Goal: Task Accomplishment & Management: Manage account settings

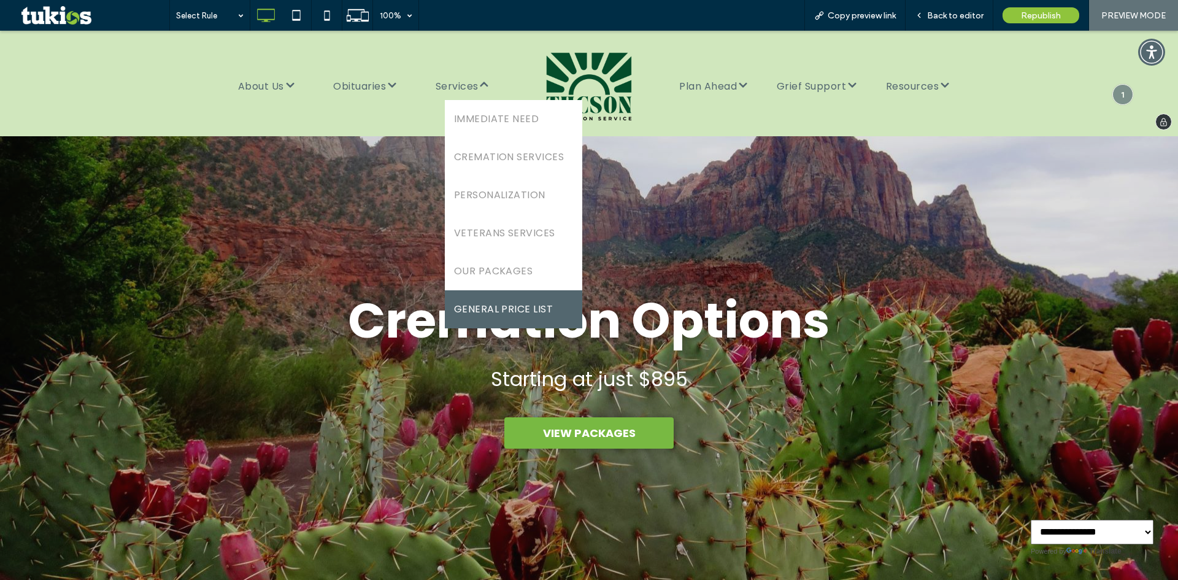
click at [506, 302] on span "GENERAL PRICE LIST" at bounding box center [503, 309] width 99 height 20
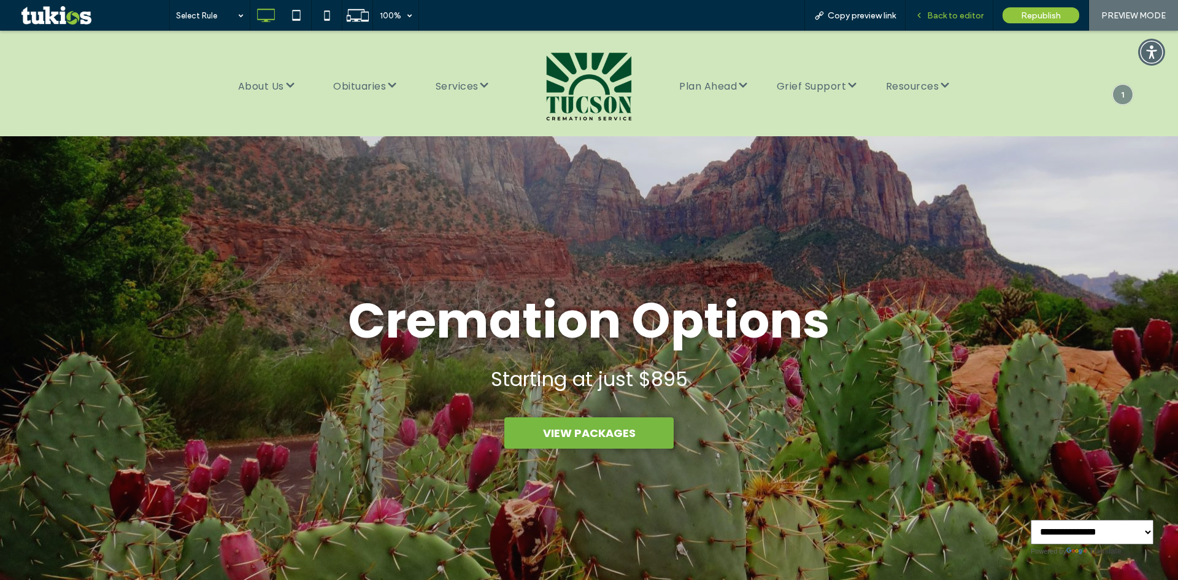
click at [967, 18] on span "Back to editor" at bounding box center [955, 15] width 56 height 10
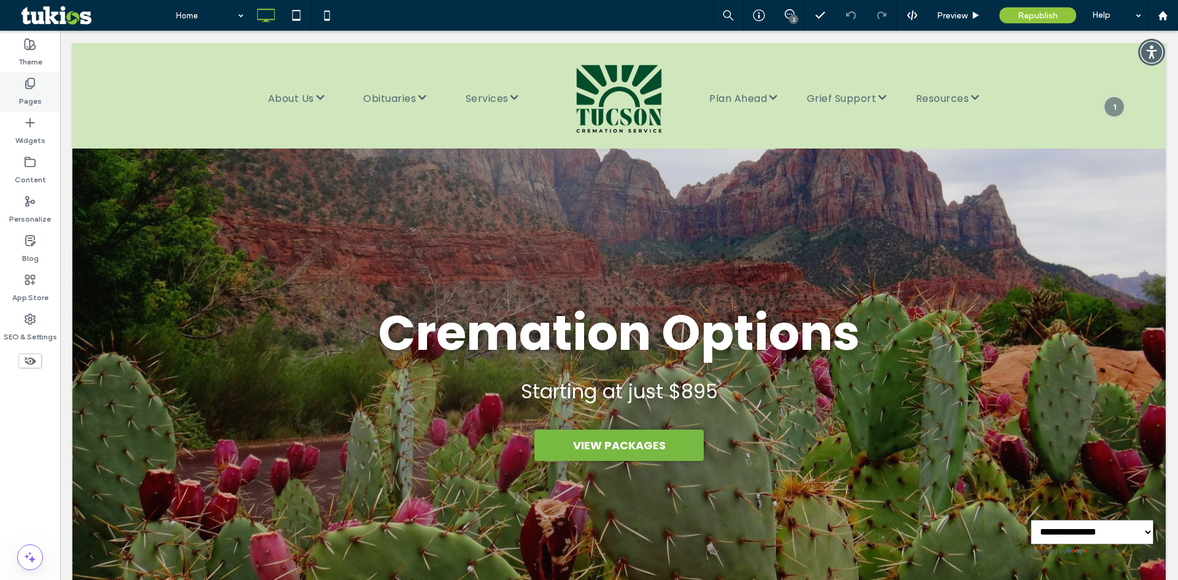
click at [40, 88] on div "Pages" at bounding box center [30, 91] width 60 height 39
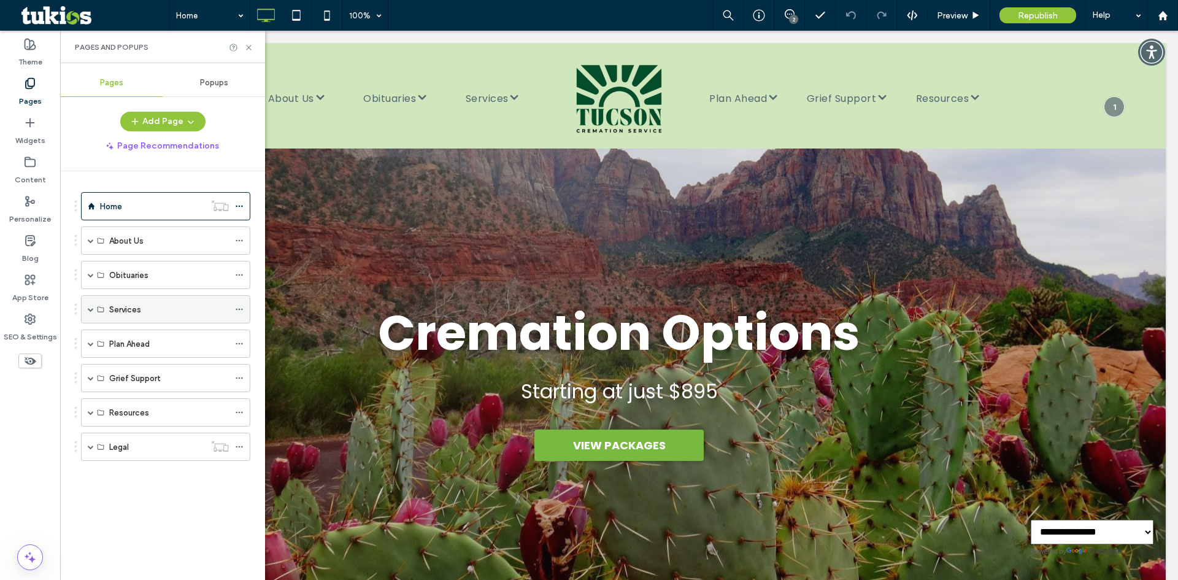
click at [94, 310] on div "Services" at bounding box center [165, 309] width 169 height 28
click at [91, 309] on span at bounding box center [91, 309] width 6 height 6
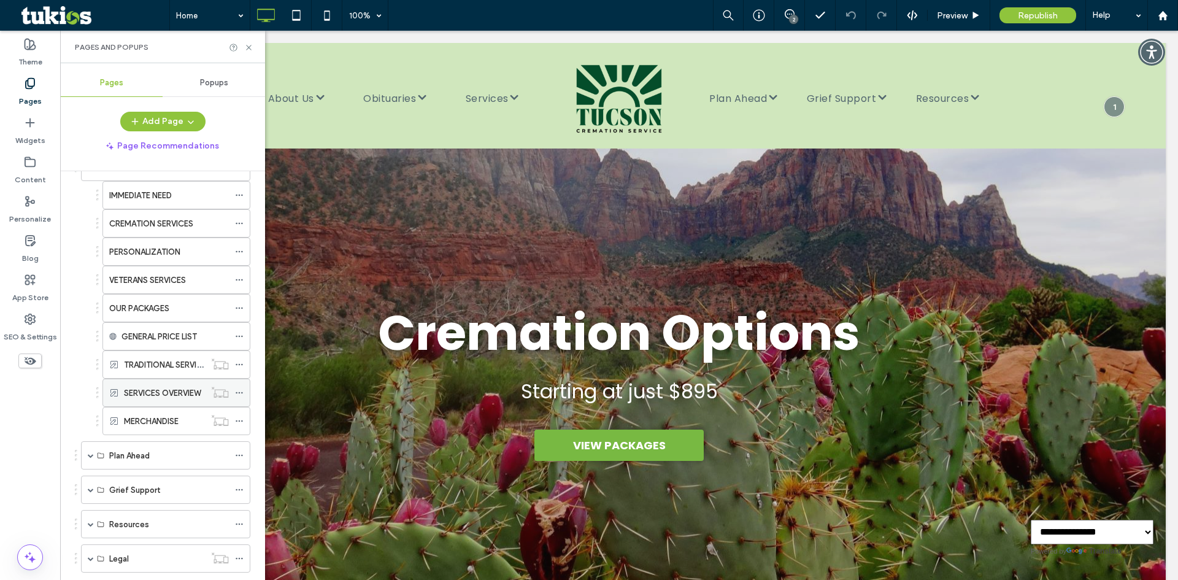
scroll to position [172, 0]
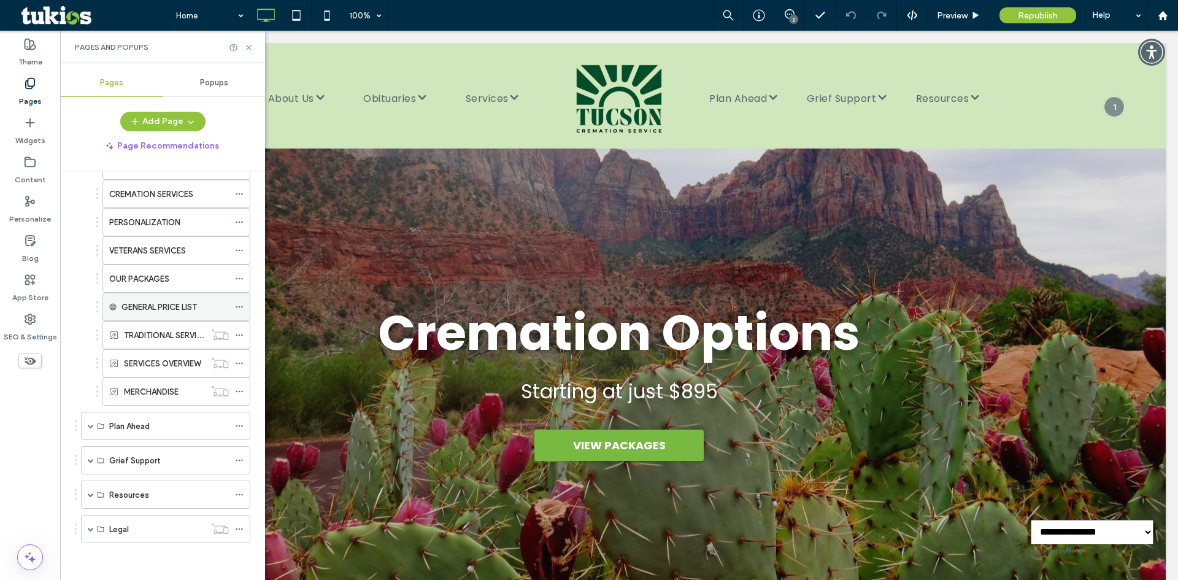
click at [239, 306] on icon at bounding box center [239, 306] width 9 height 9
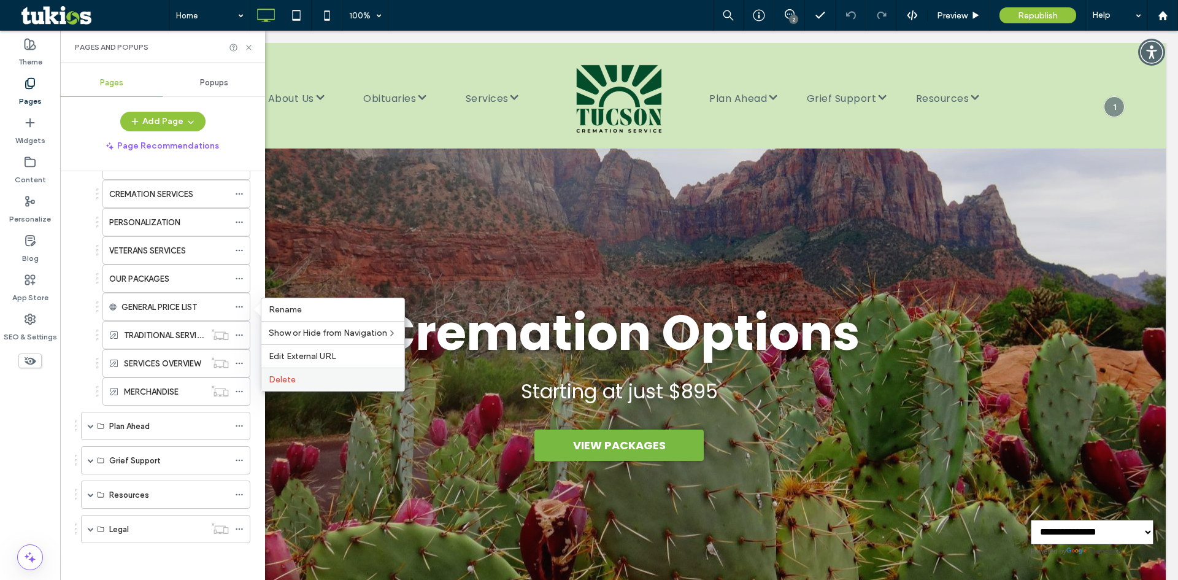
click at [319, 377] on label "Delete" at bounding box center [333, 379] width 128 height 10
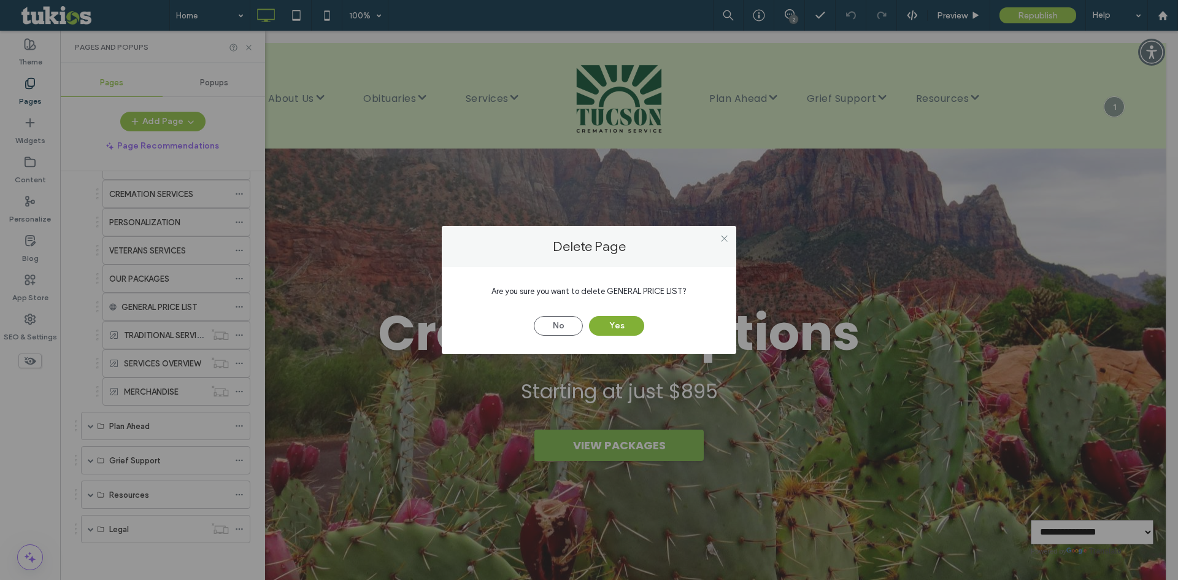
click at [619, 329] on button "Yes" at bounding box center [616, 326] width 55 height 20
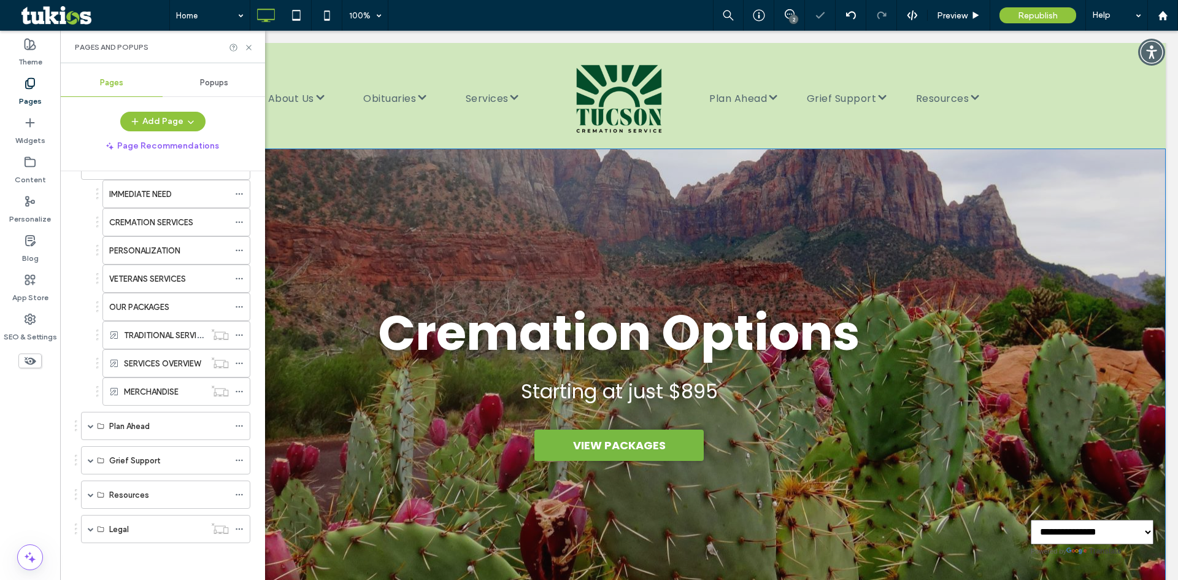
scroll to position [144, 0]
click at [37, 175] on label "Content" at bounding box center [30, 176] width 31 height 17
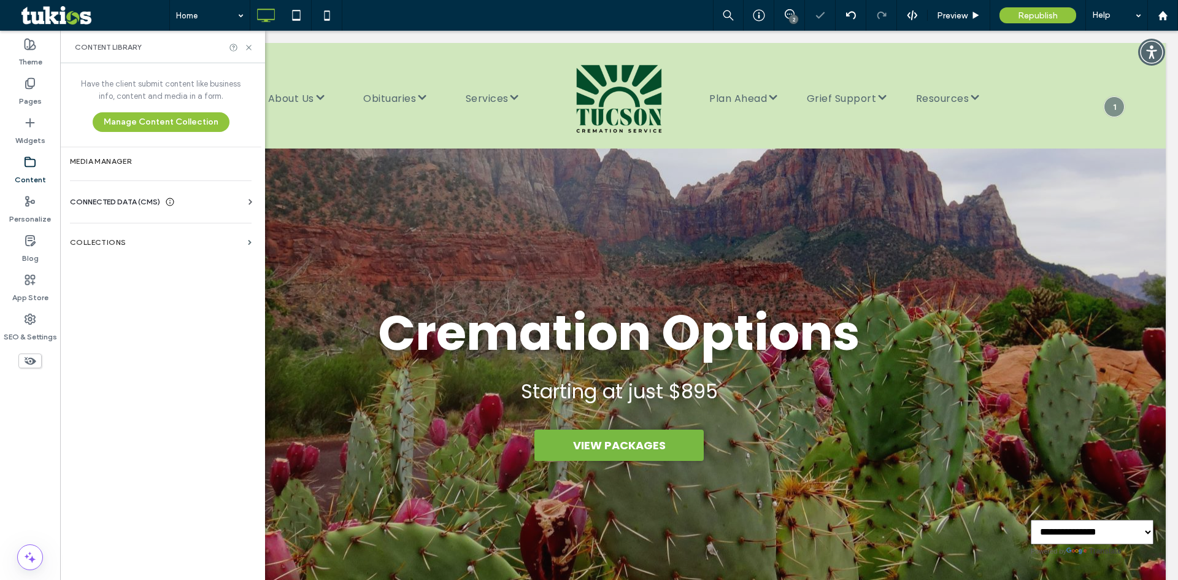
click at [145, 166] on section "Media Manager" at bounding box center [160, 161] width 201 height 28
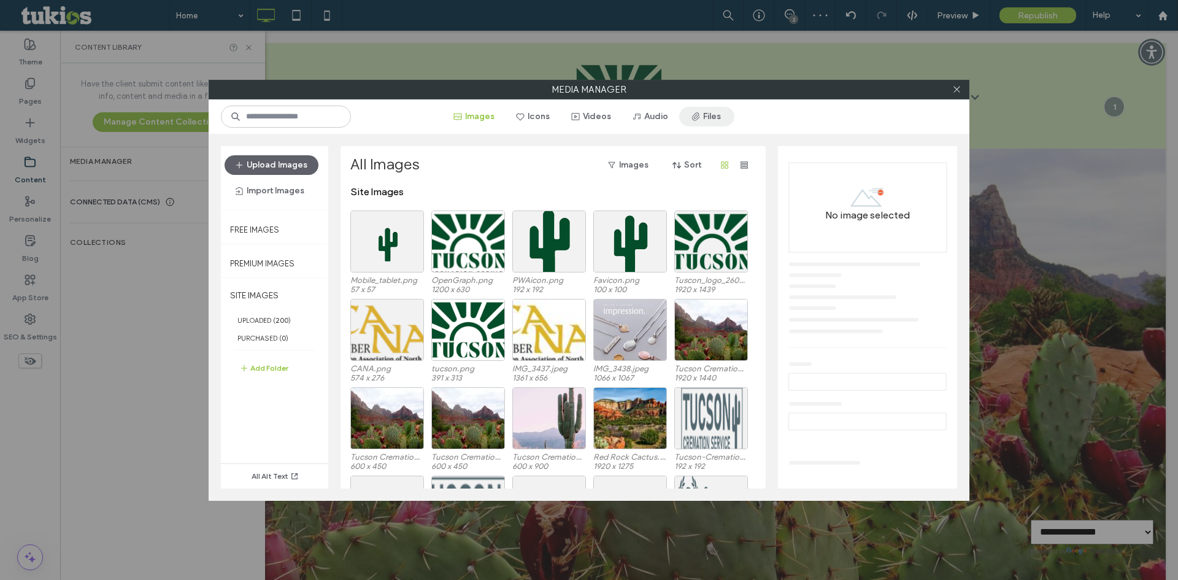
click at [703, 123] on span "button" at bounding box center [697, 116] width 12 height 18
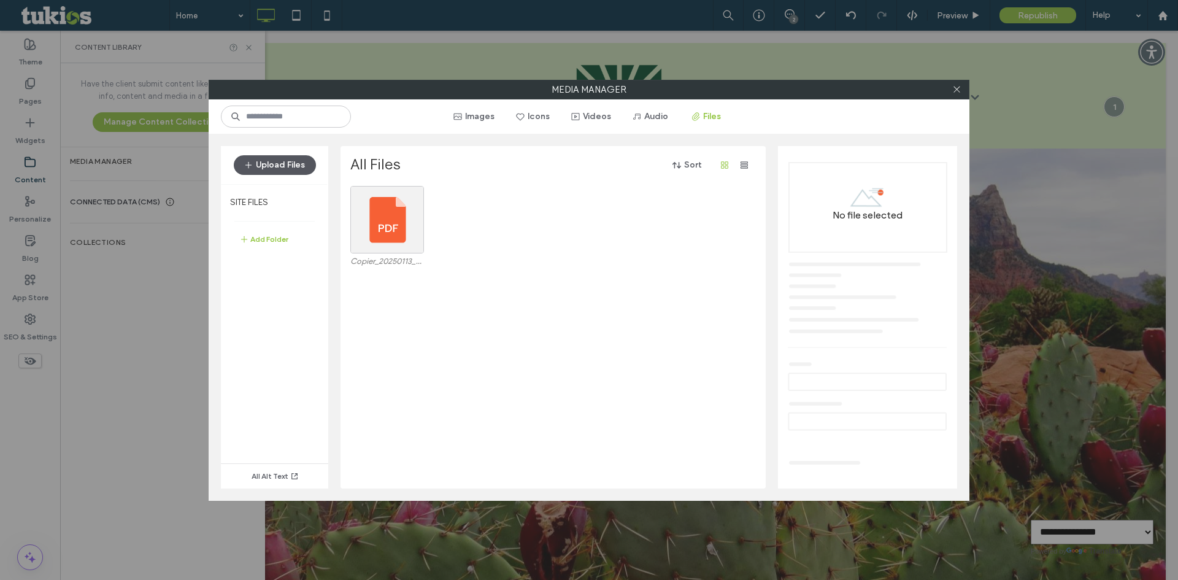
click at [272, 159] on button "Upload Files" at bounding box center [275, 165] width 82 height 20
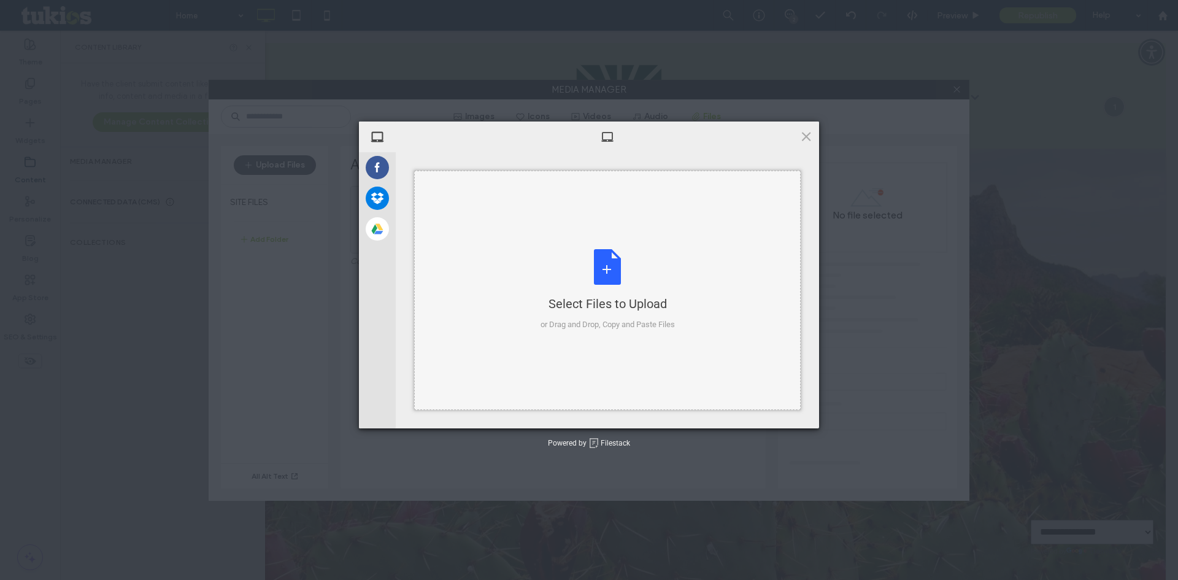
click at [671, 279] on div "Select Files to Upload or Drag and Drop, Copy and Paste Files" at bounding box center [608, 290] width 134 height 82
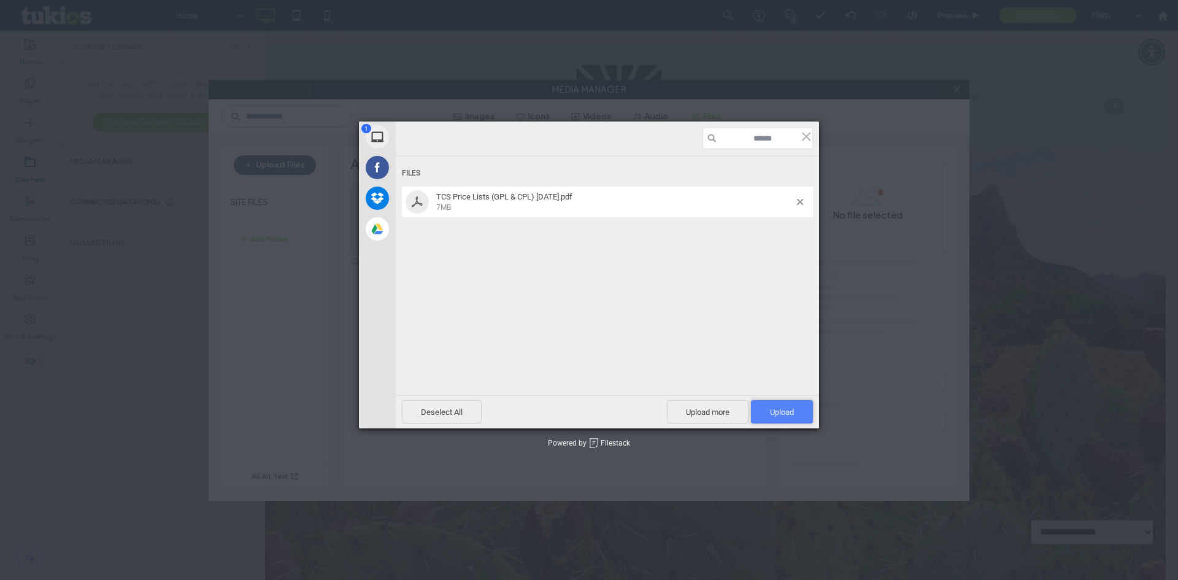
click at [793, 409] on span "Upload 1" at bounding box center [782, 411] width 24 height 9
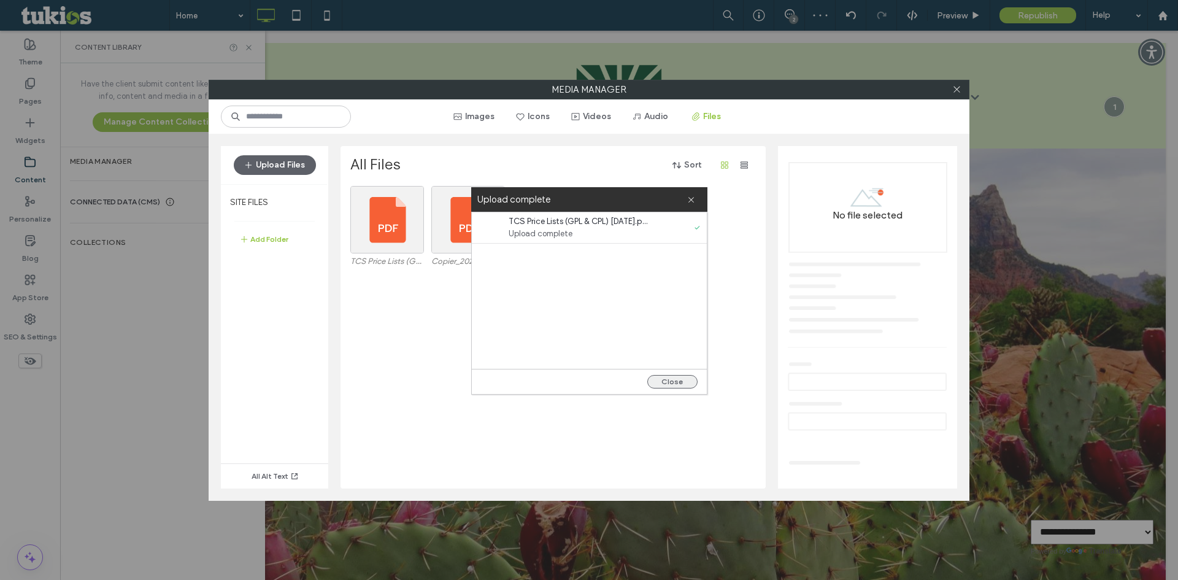
click at [690, 380] on button "Close" at bounding box center [672, 381] width 50 height 13
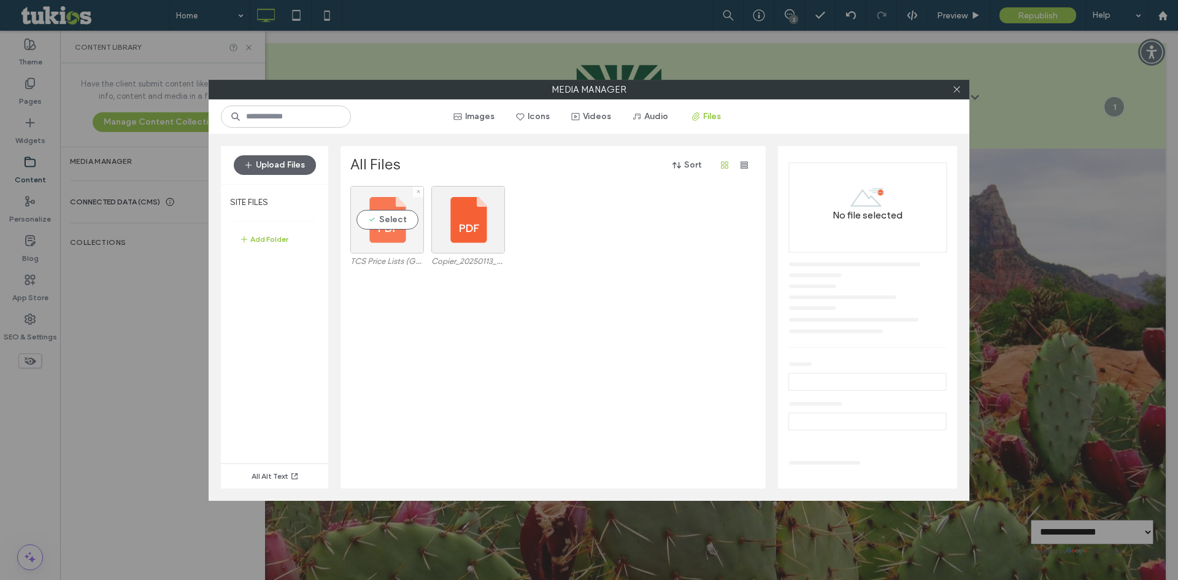
click at [373, 214] on div "Select" at bounding box center [387, 219] width 74 height 67
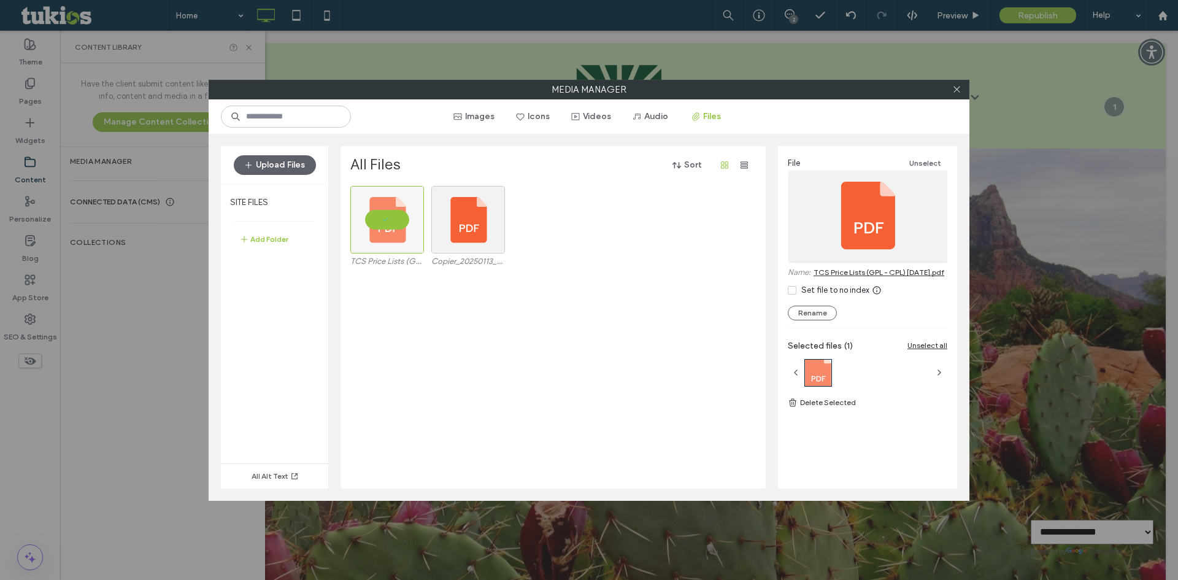
click at [849, 272] on link "TCS Price Lists (GPL - CPL) July 2025.pdf" at bounding box center [879, 271] width 131 height 9
click at [175, 145] on div "Media Manager Images Icons Videos Audio Files Upload Files SITE FILES Add Folde…" at bounding box center [589, 290] width 1178 height 580
click at [958, 87] on icon at bounding box center [956, 89] width 9 height 9
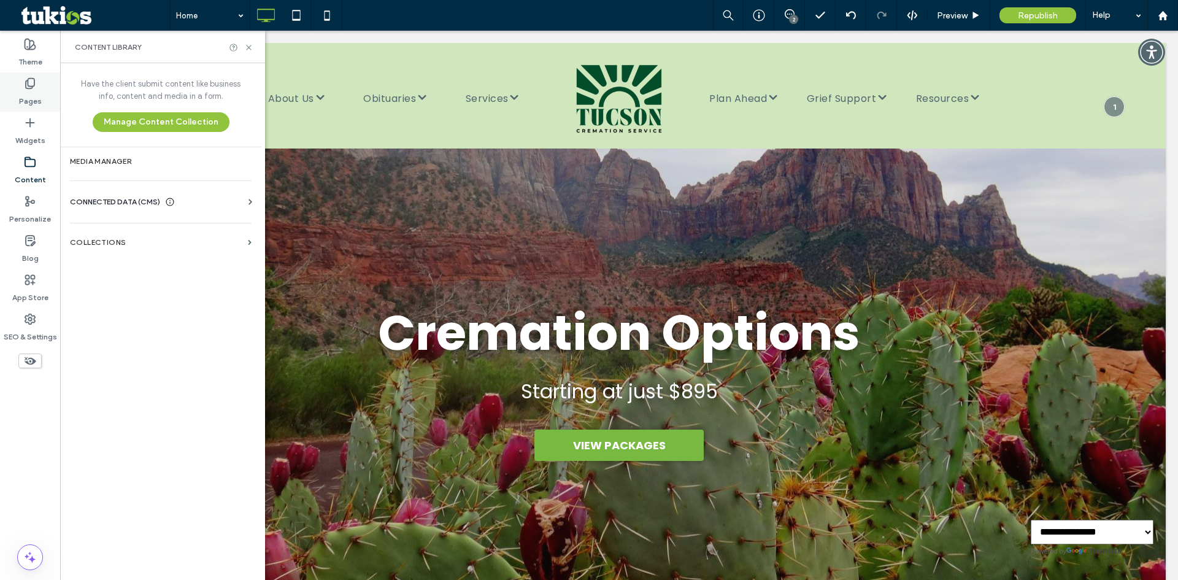
click at [27, 87] on icon at bounding box center [30, 83] width 12 height 12
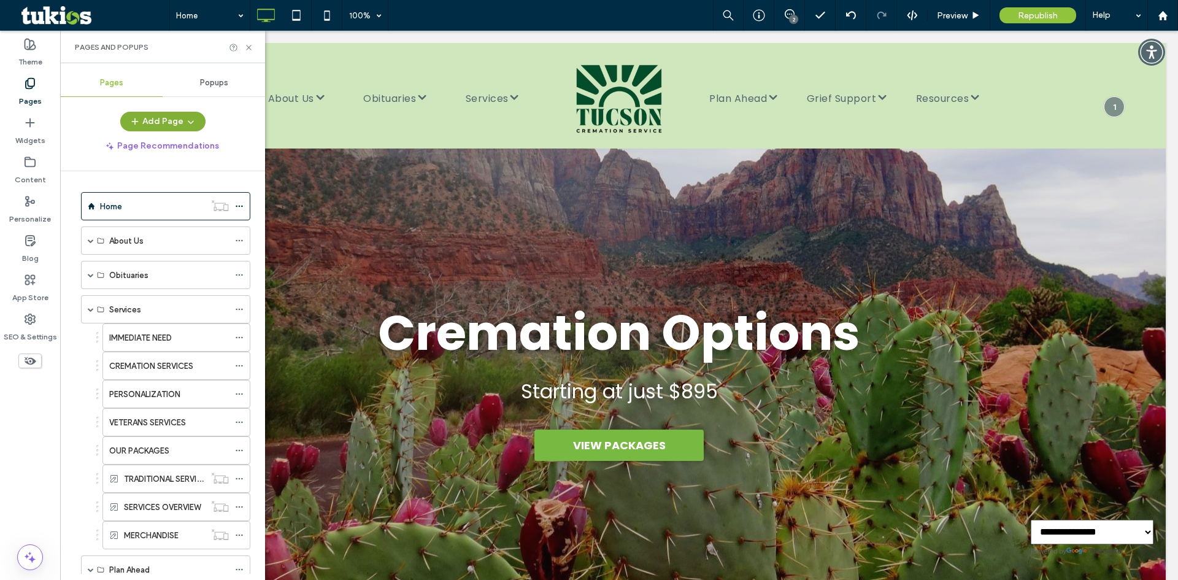
click at [171, 121] on button "Add Page" at bounding box center [162, 122] width 85 height 20
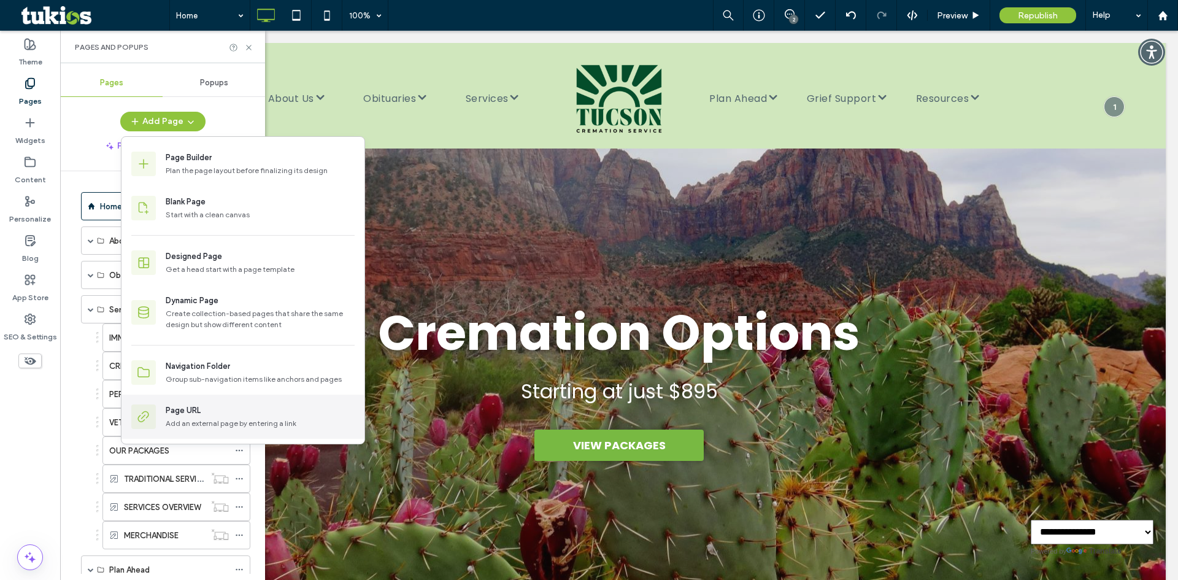
click at [246, 406] on div "Page URL" at bounding box center [260, 410] width 189 height 12
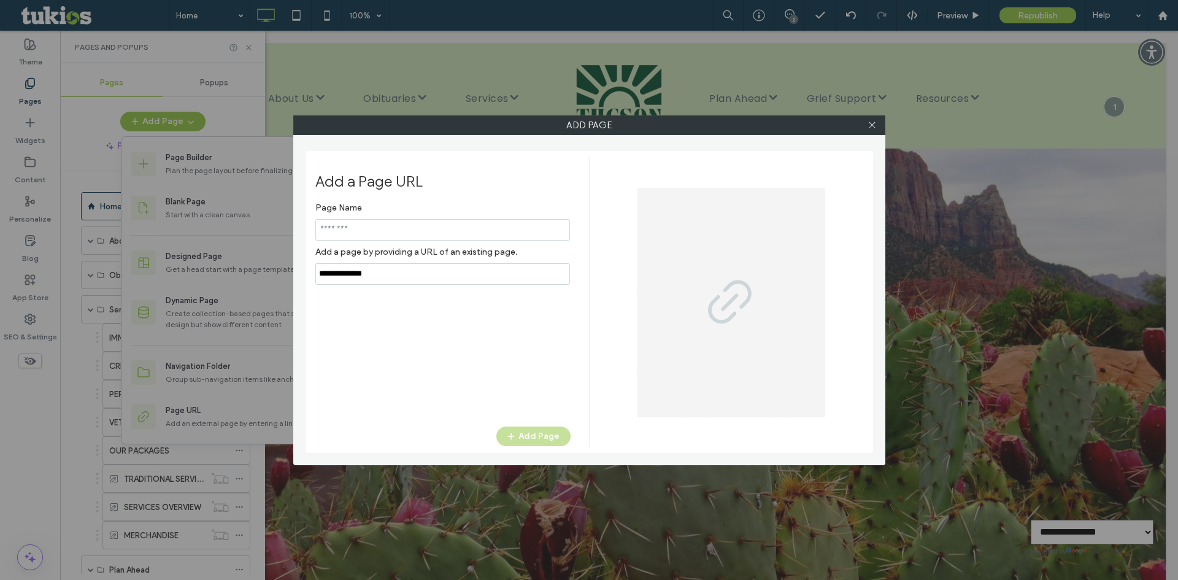
click at [468, 229] on input "notEmpty" at bounding box center [442, 229] width 255 height 21
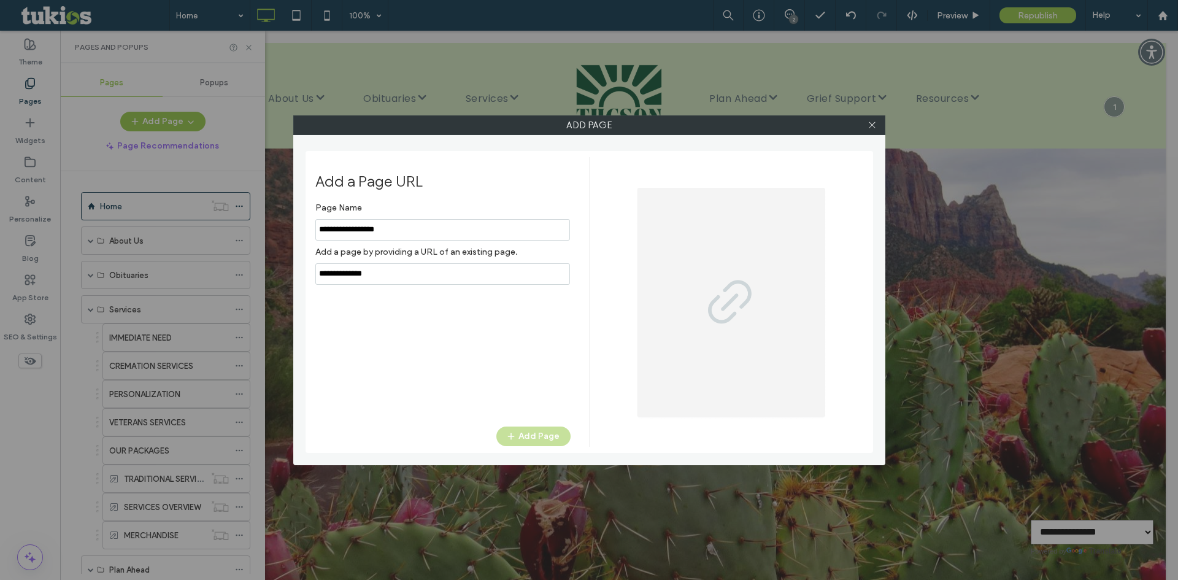
type input "**********"
drag, startPoint x: 421, startPoint y: 275, endPoint x: 282, endPoint y: 267, distance: 138.9
click at [282, 267] on div "Add Page Add a Page URL Page Name Add a page by providing a URL of an existing …" at bounding box center [589, 290] width 1178 height 580
paste input "**********"
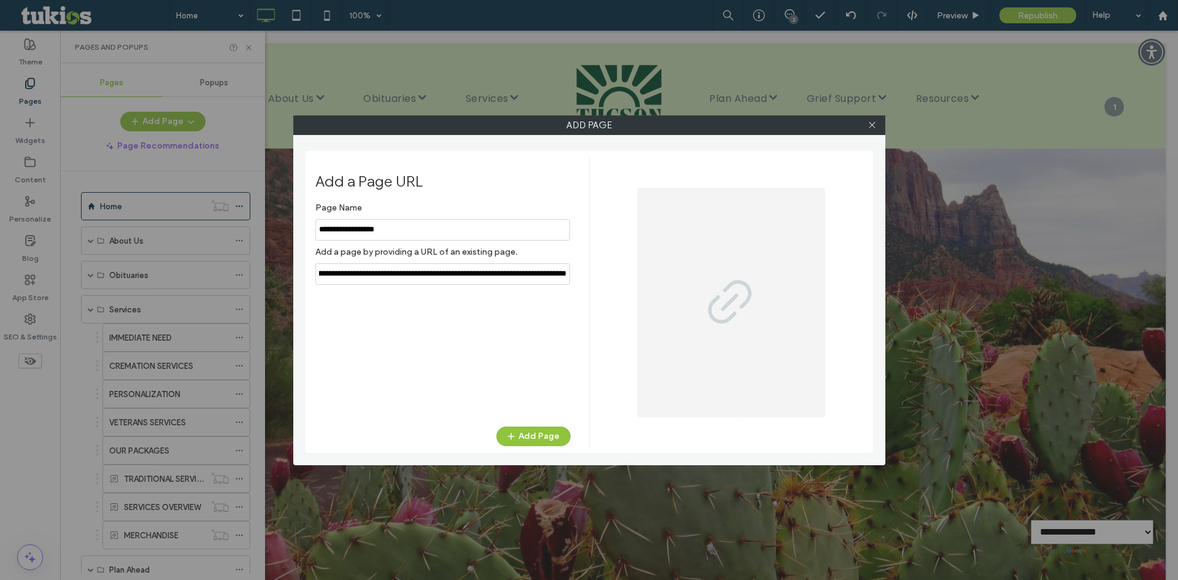
type input "**********"
click at [531, 436] on button "Add Page" at bounding box center [533, 436] width 74 height 20
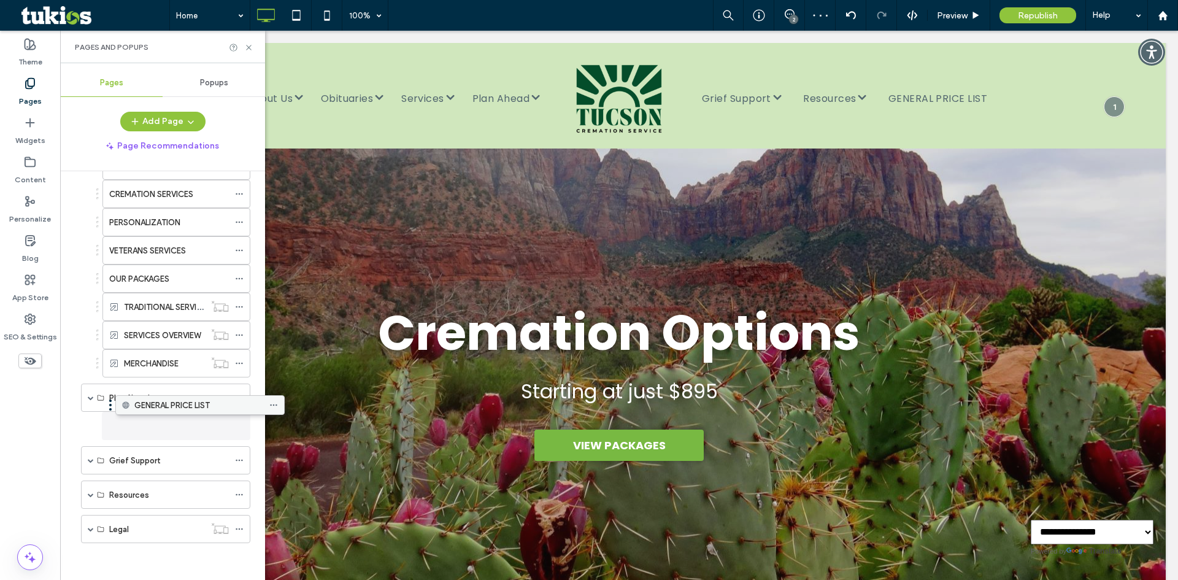
scroll to position [172, 0]
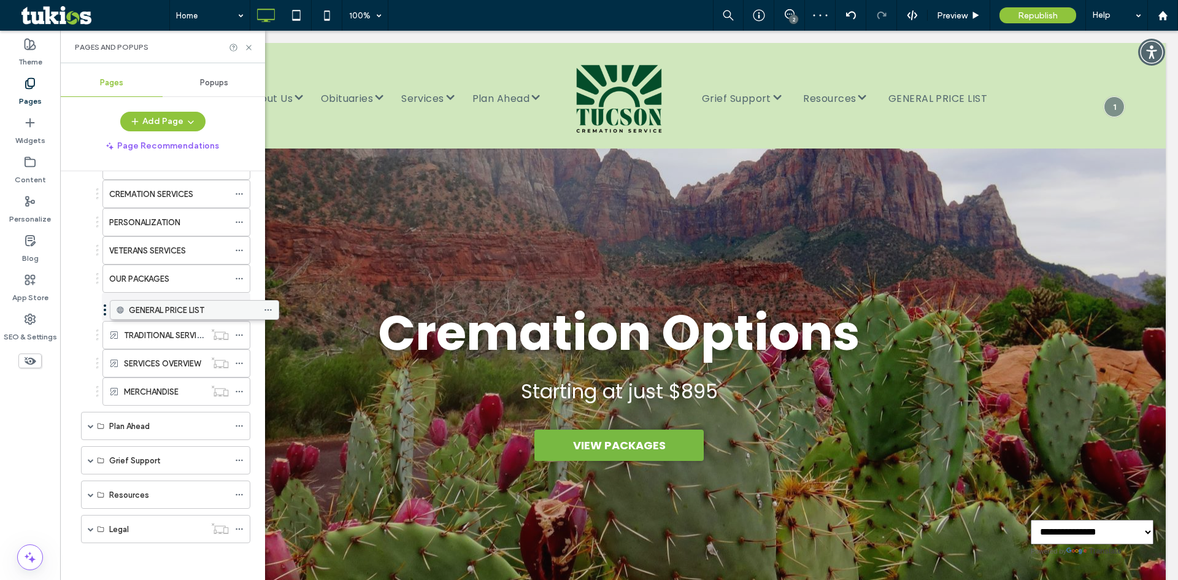
drag, startPoint x: 150, startPoint y: 530, endPoint x: 179, endPoint y: 315, distance: 217.3
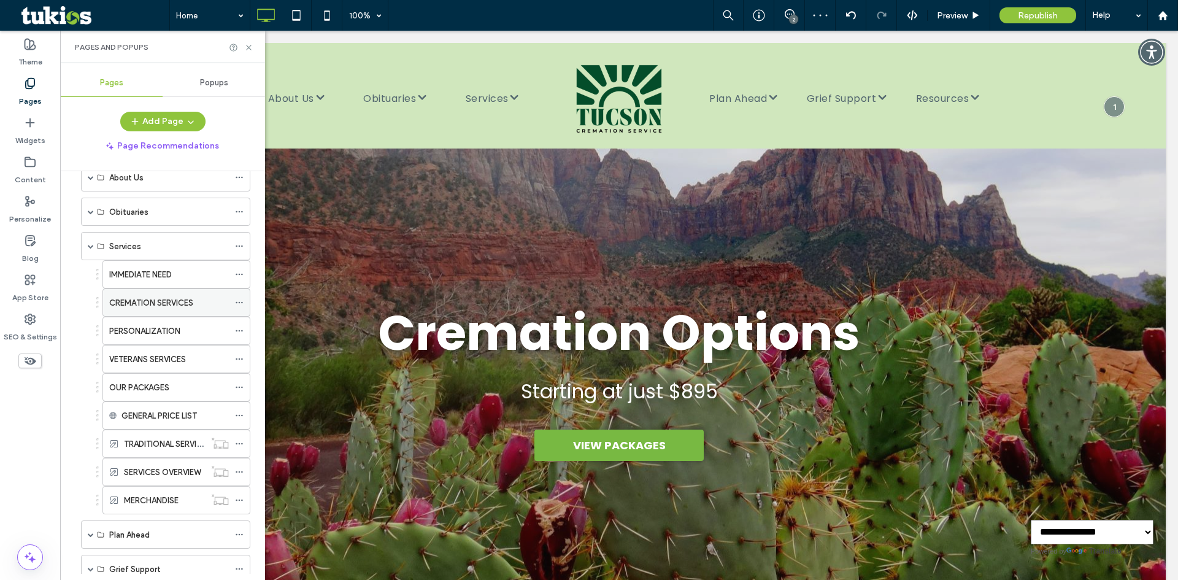
scroll to position [49, 0]
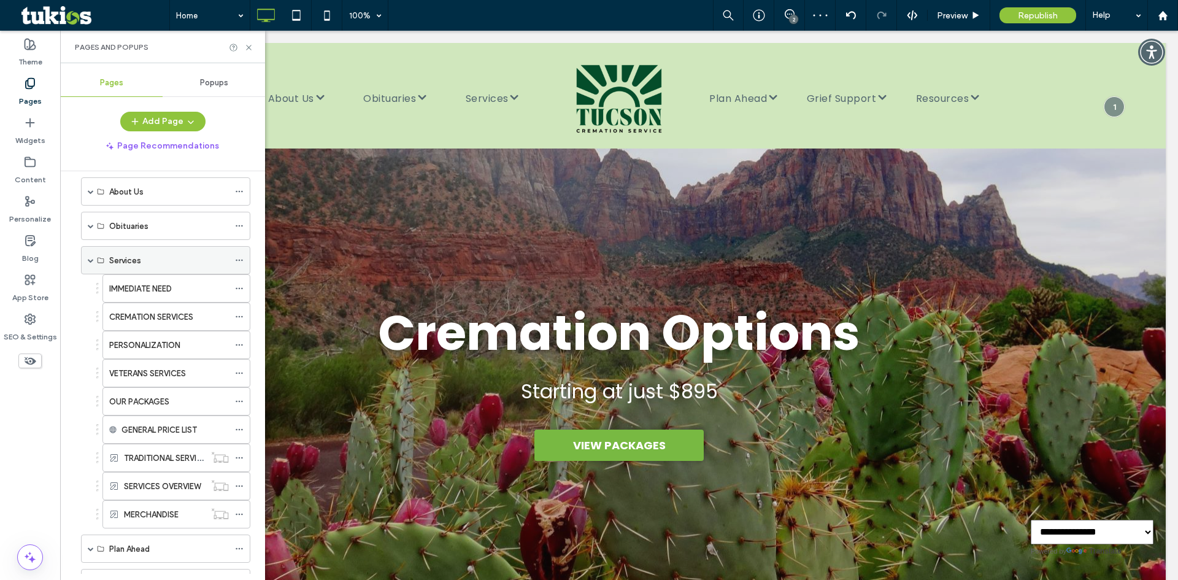
click at [88, 261] on span at bounding box center [91, 260] width 6 height 6
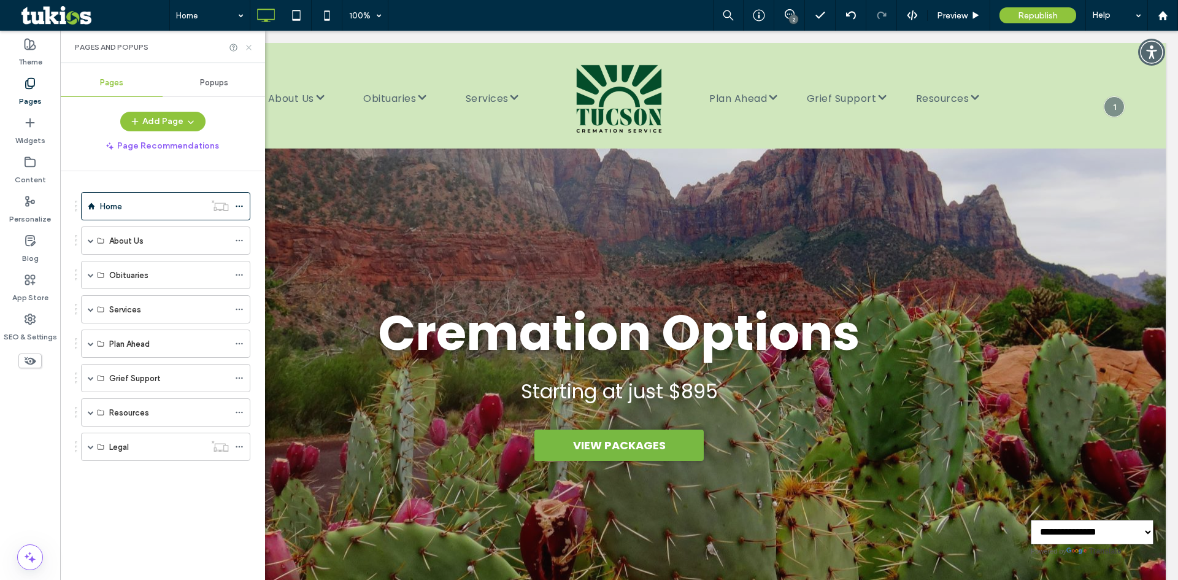
click at [247, 43] on icon at bounding box center [248, 47] width 9 height 9
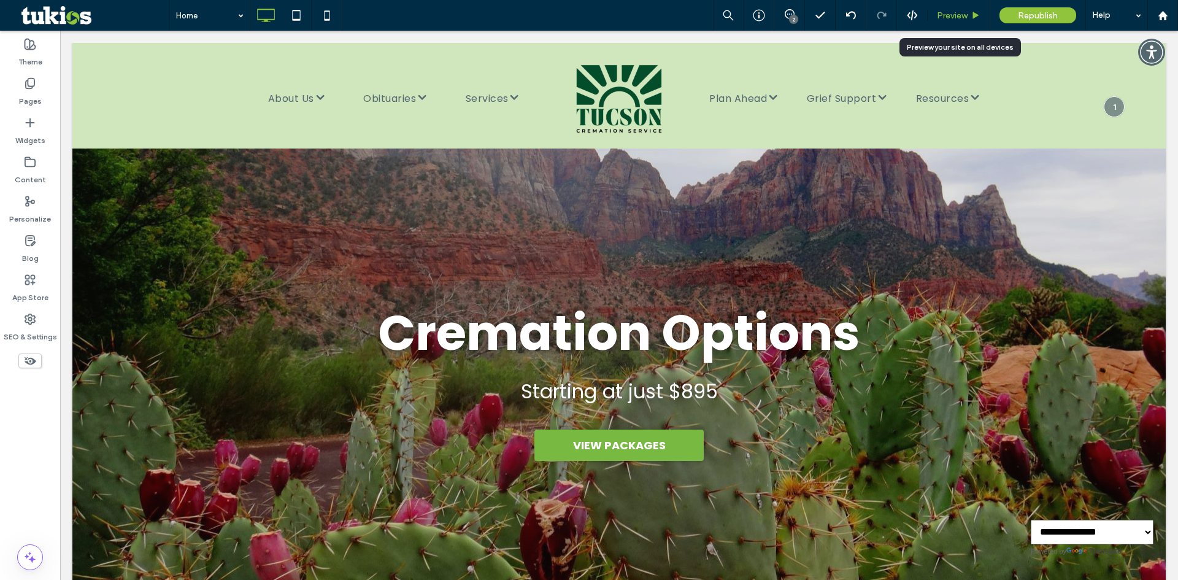
click at [952, 14] on span "Preview" at bounding box center [952, 15] width 31 height 10
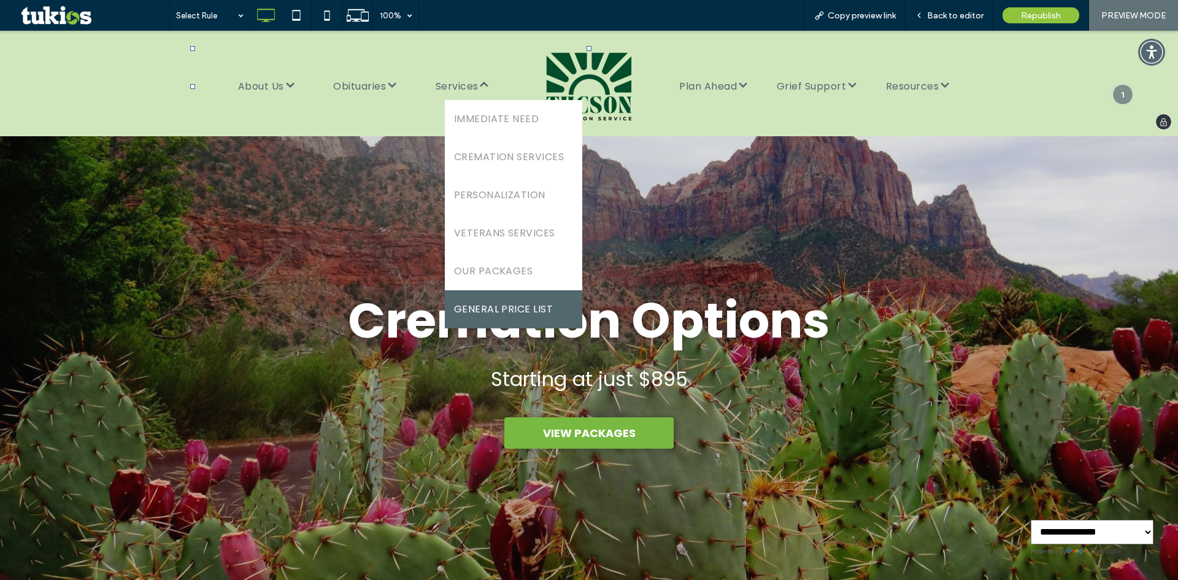
click at [498, 298] on link "GENERAL PRICE LIST" at bounding box center [514, 309] width 138 height 38
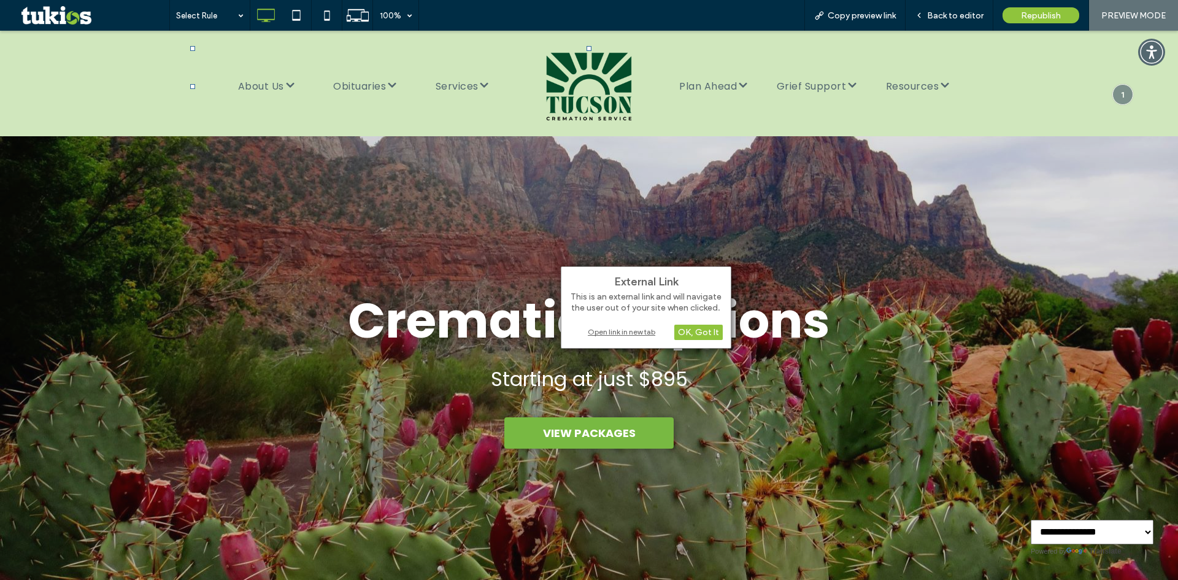
click at [618, 333] on div "Open link in new tab" at bounding box center [645, 331] width 153 height 13
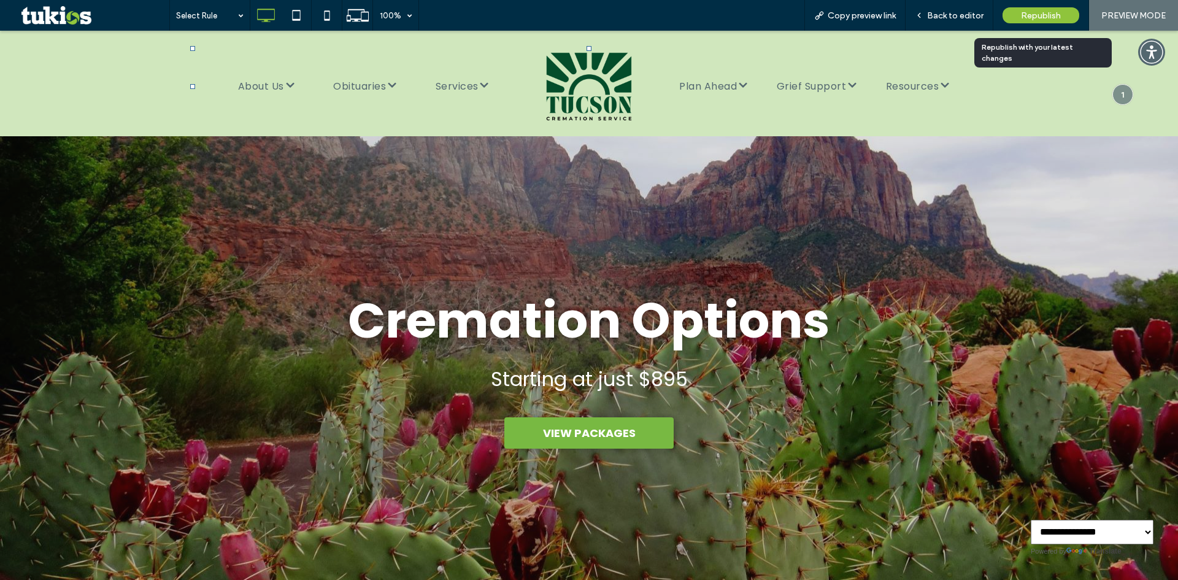
click at [1030, 17] on span "Republish" at bounding box center [1041, 15] width 40 height 10
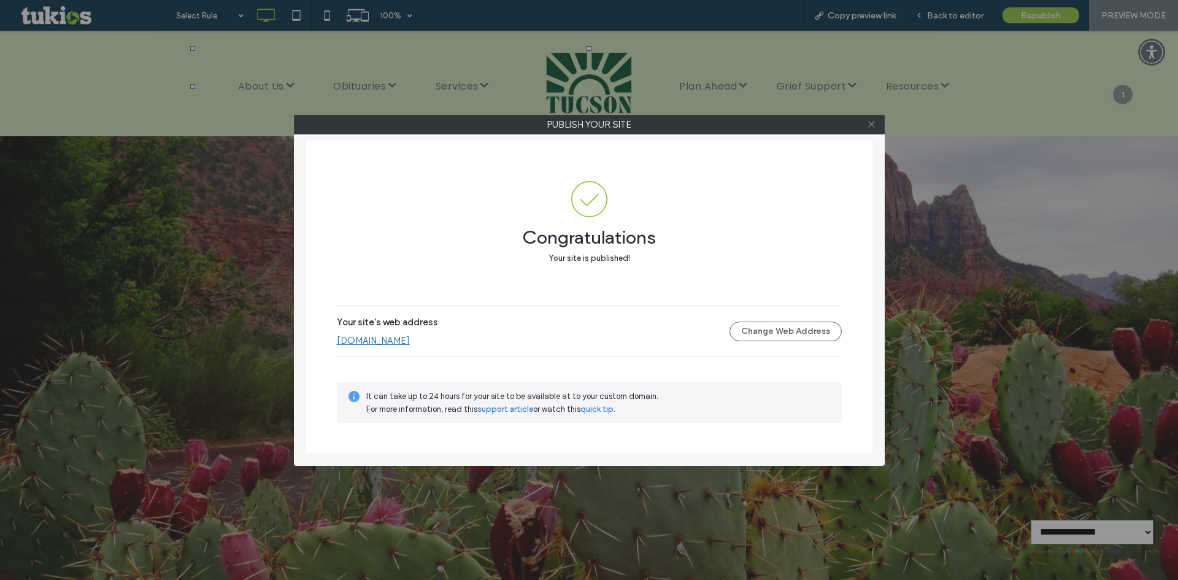
click at [869, 127] on icon at bounding box center [871, 124] width 9 height 9
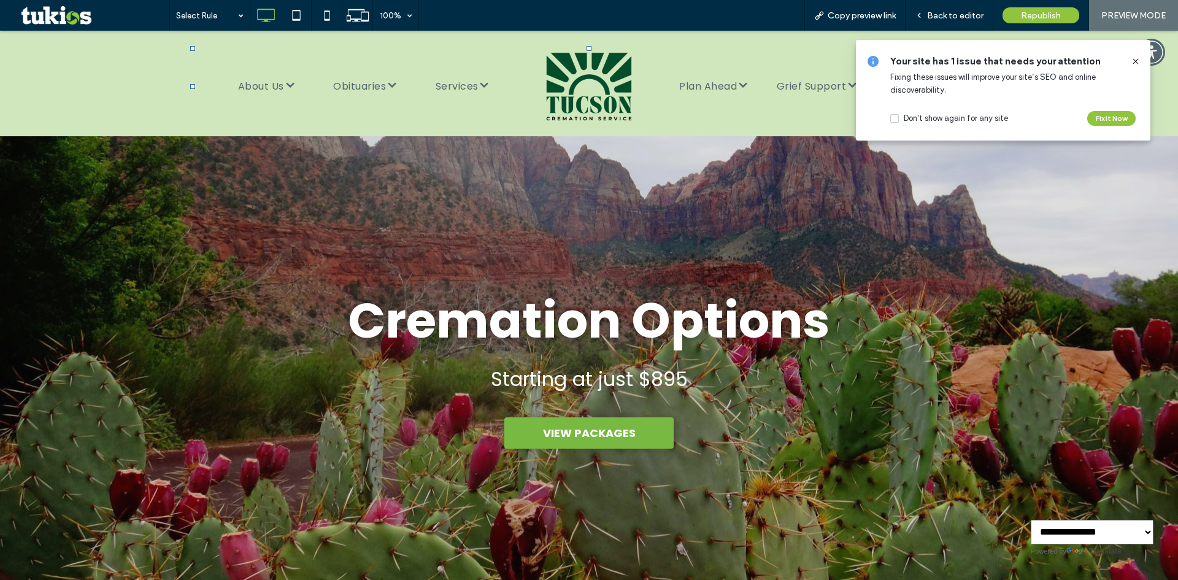
click at [747, 18] on div "Select Rule 100% Copy preview link Back to editor Republish PREVIEW MODE" at bounding box center [673, 15] width 1009 height 31
drag, startPoint x: 1134, startPoint y: 61, endPoint x: 977, endPoint y: 6, distance: 166.5
click at [1134, 61] on icon at bounding box center [1136, 61] width 10 height 10
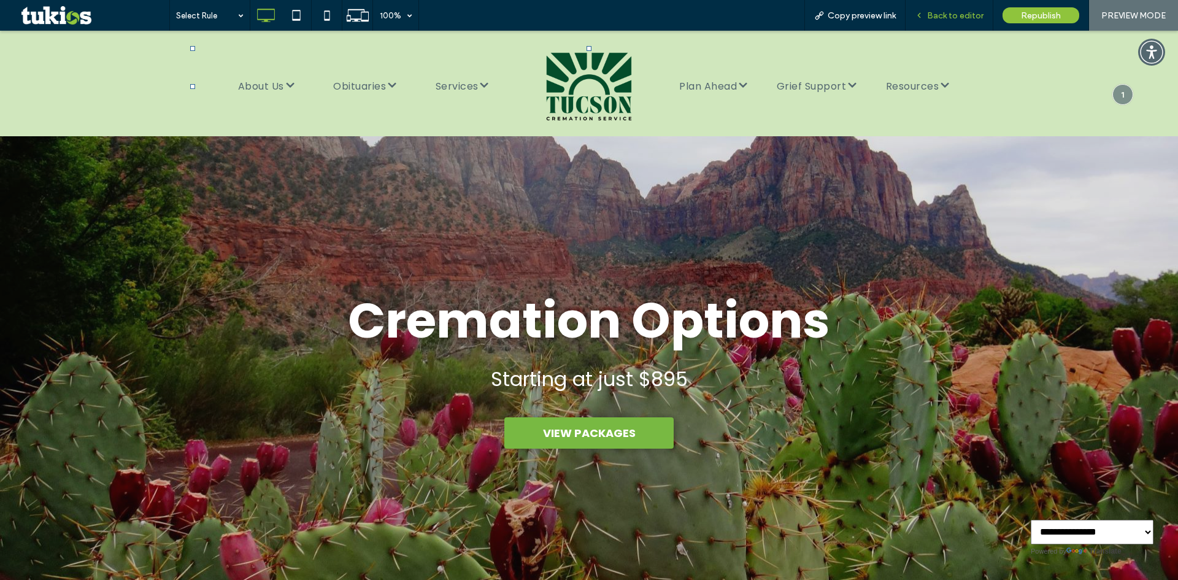
click at [955, 13] on span "Back to editor" at bounding box center [955, 15] width 56 height 10
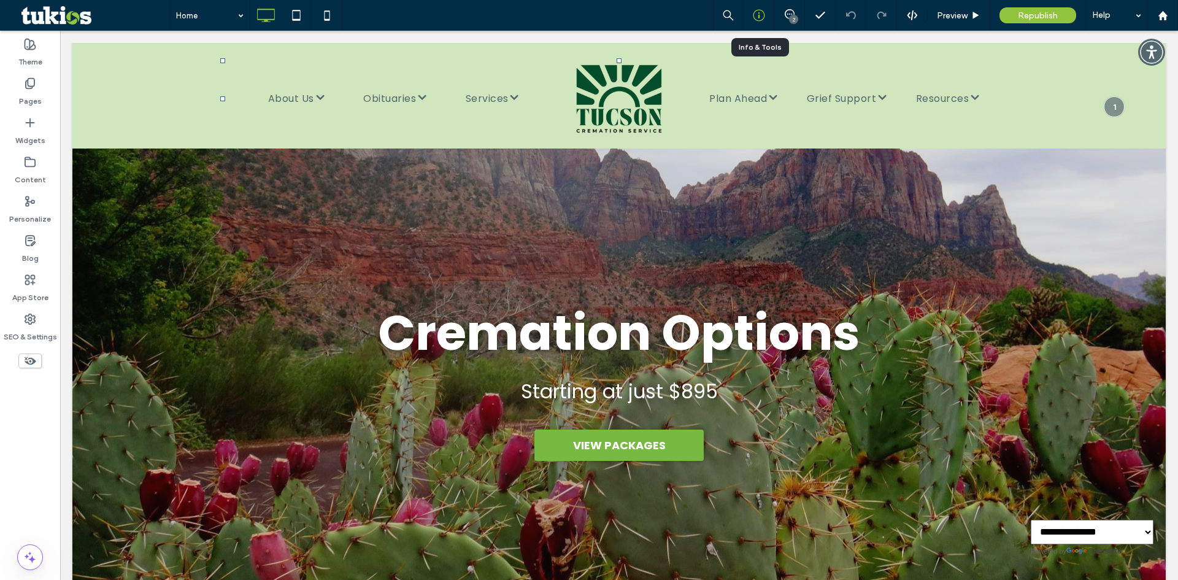
click at [758, 17] on use at bounding box center [759, 16] width 12 height 12
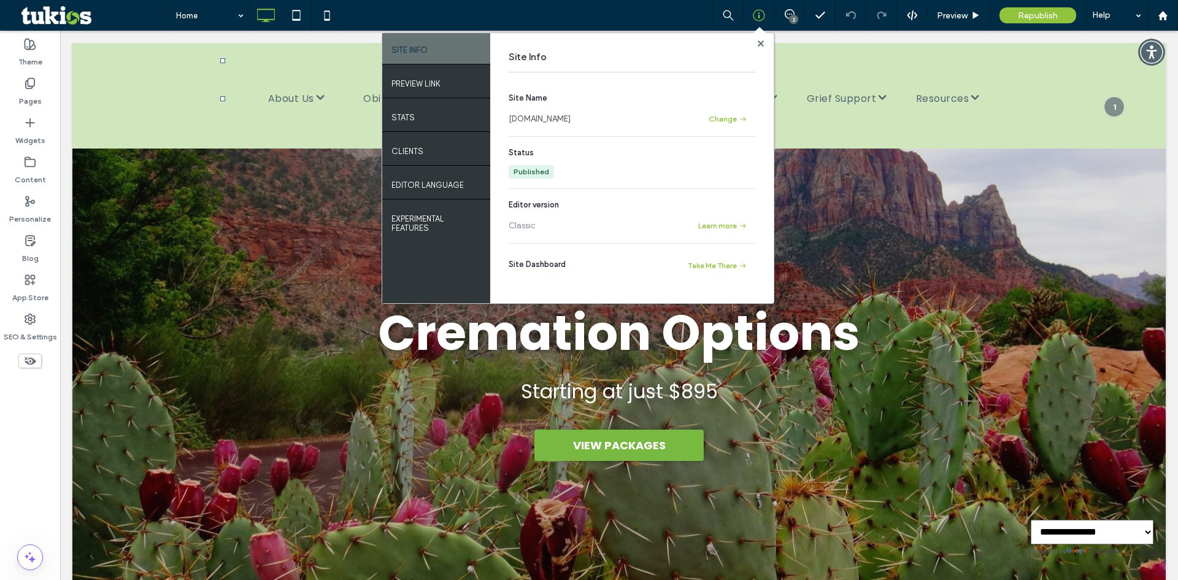
click at [547, 117] on link "www.tucsoncremationservices.com" at bounding box center [540, 119] width 62 height 12
